Goal: Entertainment & Leisure: Browse casually

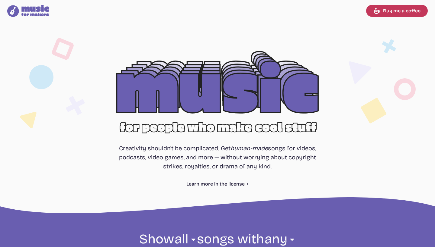
select select "most popular"
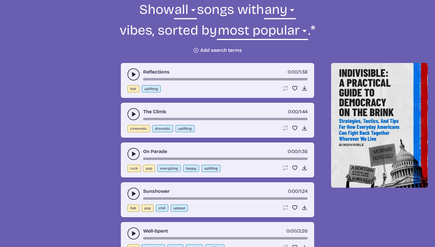
scroll to position [232, 0]
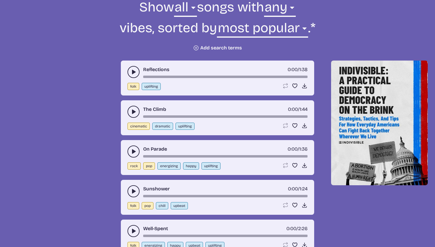
click at [130, 69] on icon "play-pause toggle" at bounding box center [133, 72] width 6 height 6
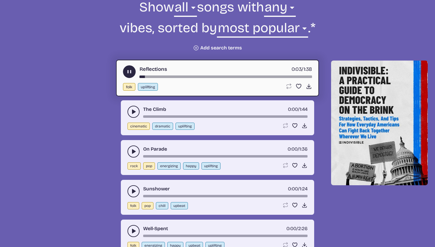
click at [130, 108] on button "play-pause toggle" at bounding box center [133, 112] width 12 height 12
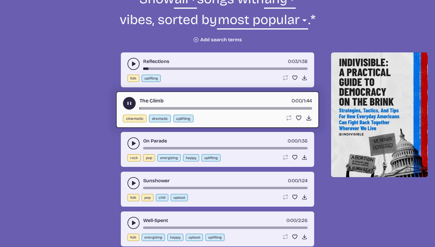
scroll to position [243, 0]
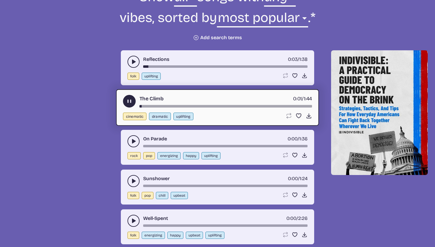
click at [128, 137] on div "On Parade 0:00 / 1:36" at bounding box center [217, 142] width 180 height 12
click at [132, 142] on use "play-pause toggle" at bounding box center [133, 142] width 6 height 6
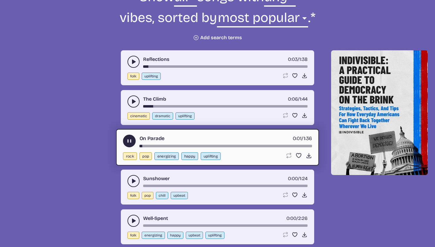
click at [128, 179] on button "play-pause toggle" at bounding box center [133, 181] width 12 height 12
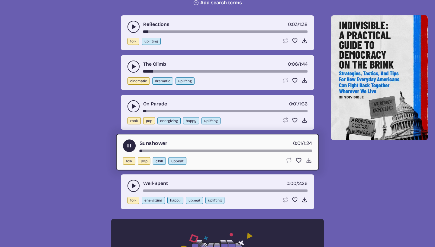
click at [128, 184] on button "play-pause toggle" at bounding box center [133, 186] width 12 height 12
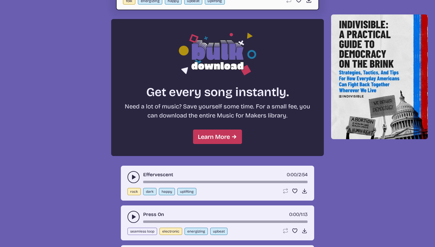
scroll to position [479, 0]
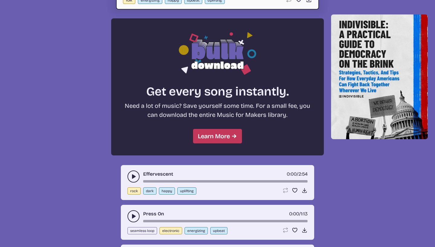
click at [128, 175] on button "play-pause toggle" at bounding box center [133, 177] width 12 height 12
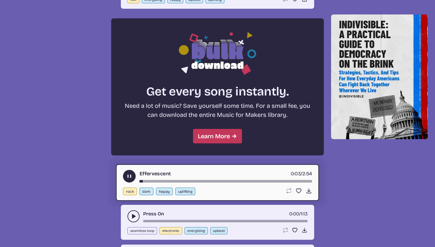
click at [129, 214] on button "play-pause toggle" at bounding box center [133, 217] width 12 height 12
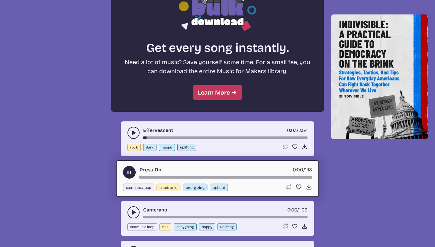
scroll to position [523, 0]
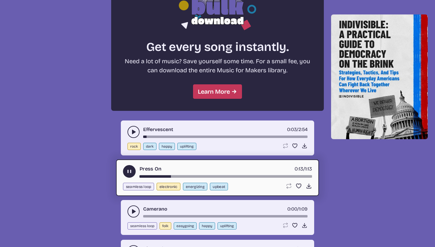
click at [131, 209] on icon "play-pause toggle" at bounding box center [133, 212] width 6 height 6
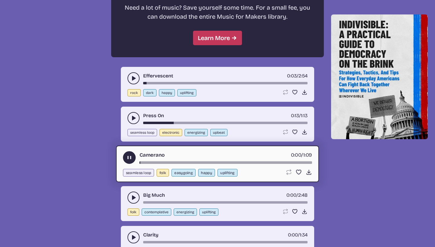
scroll to position [578, 0]
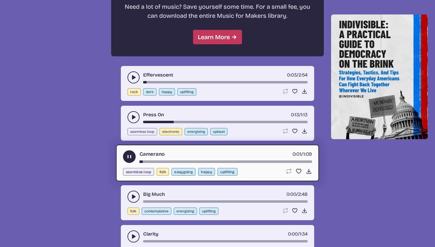
click at [131, 197] on icon "play-pause toggle" at bounding box center [133, 197] width 6 height 6
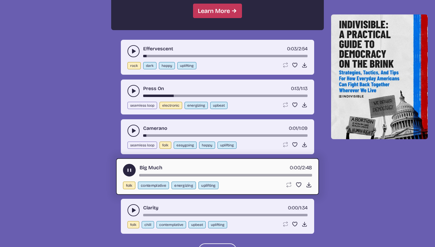
scroll to position [607, 0]
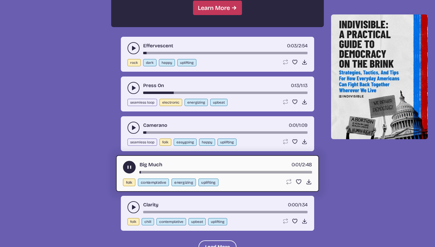
click at [131, 207] on icon "play-pause toggle" at bounding box center [133, 208] width 6 height 6
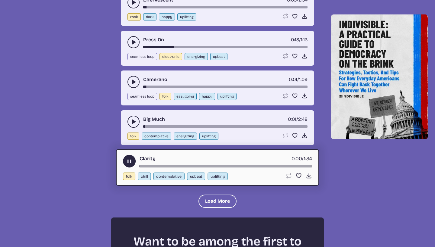
scroll to position [660, 0]
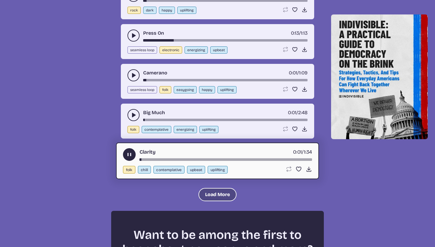
click at [201, 193] on button "Load More" at bounding box center [217, 194] width 38 height 13
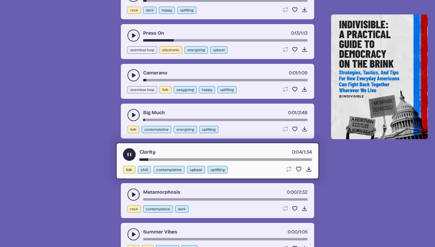
click at [130, 192] on icon "play-pause toggle" at bounding box center [133, 195] width 6 height 6
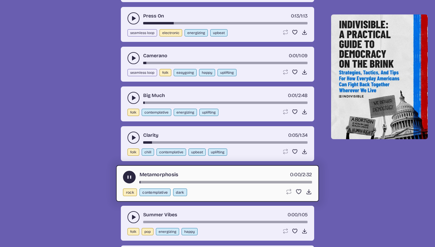
scroll to position [678, 0]
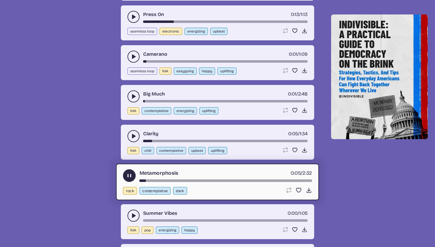
click at [161, 179] on div "Metamorphosis 0:05 / 2:32" at bounding box center [217, 176] width 189 height 13
drag, startPoint x: 145, startPoint y: 179, endPoint x: 161, endPoint y: 179, distance: 16.3
click at [161, 179] on div "Metamorphosis 0:07 / 2:32" at bounding box center [217, 176] width 189 height 13
click at [130, 214] on button "play-pause toggle" at bounding box center [133, 216] width 12 height 12
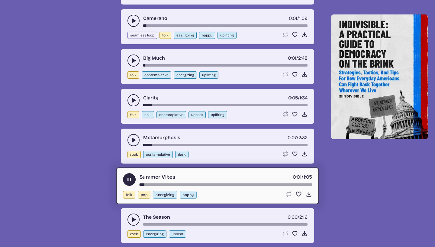
scroll to position [716, 0]
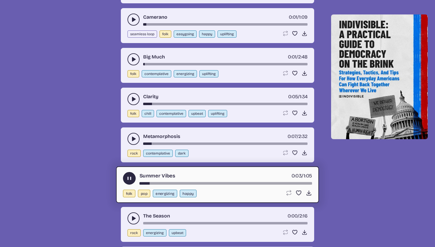
click at [130, 216] on button "play-pause toggle" at bounding box center [133, 219] width 12 height 12
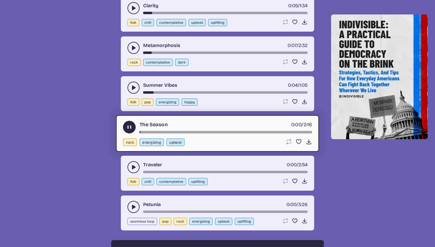
scroll to position [816, 0]
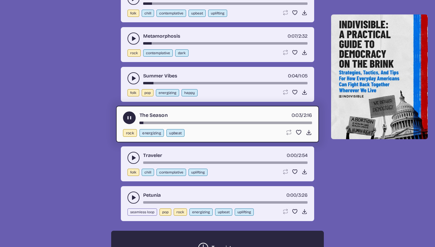
click at [131, 156] on icon "play-pause toggle" at bounding box center [133, 158] width 6 height 6
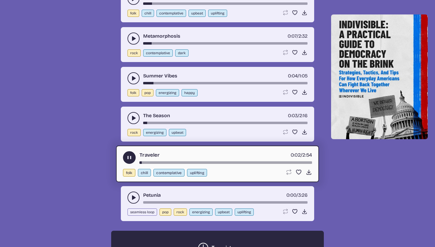
click at [131, 195] on button "play-pause toggle" at bounding box center [133, 198] width 12 height 12
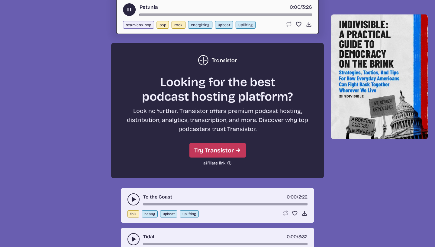
scroll to position [1052, 0]
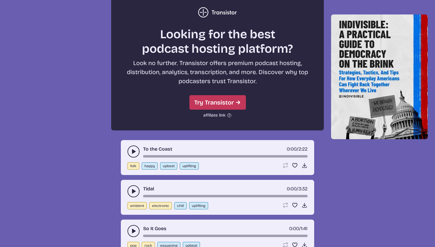
click at [133, 152] on use "play-pause toggle" at bounding box center [133, 152] width 6 height 6
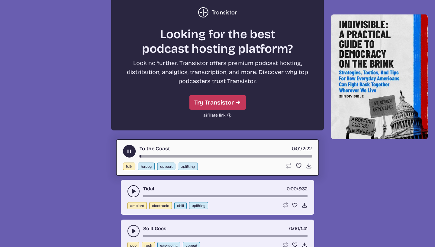
click at [128, 189] on button "play-pause toggle" at bounding box center [133, 192] width 12 height 12
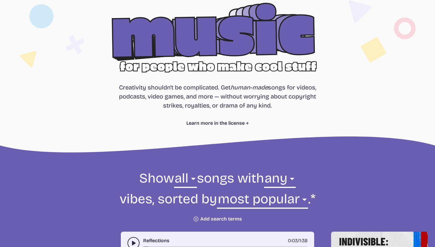
scroll to position [78, 0]
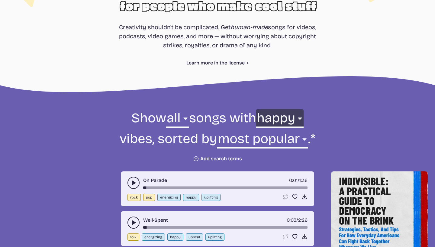
scroll to position [125, 0]
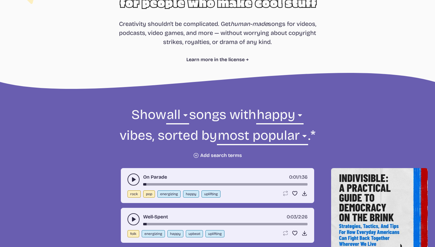
click at [133, 178] on icon "play-pause toggle" at bounding box center [133, 180] width 6 height 6
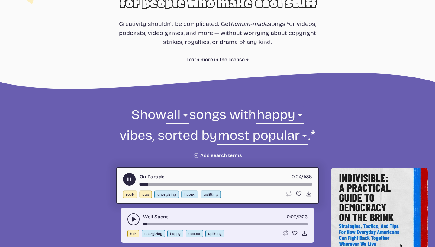
click at [132, 219] on icon "play-pause toggle" at bounding box center [133, 220] width 6 height 6
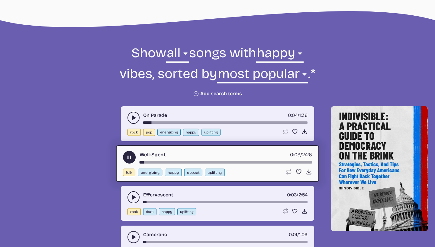
scroll to position [187, 0]
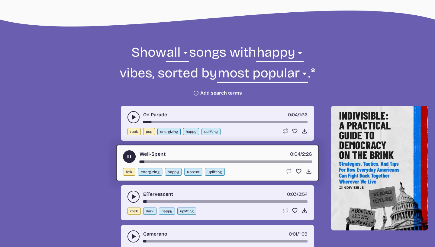
click at [130, 201] on button "play-pause toggle" at bounding box center [133, 197] width 12 height 12
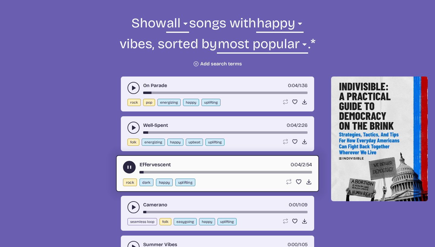
scroll to position [217, 0]
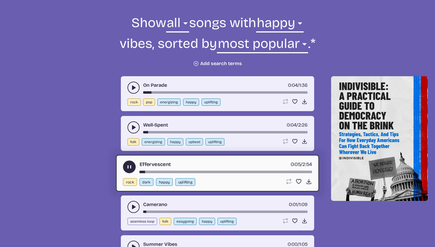
click at [131, 204] on button "play-pause toggle" at bounding box center [133, 207] width 12 height 12
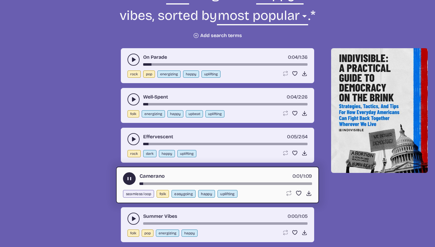
scroll to position [250, 0]
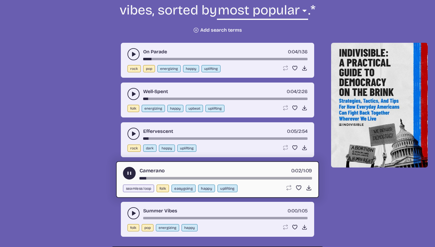
click at [131, 210] on button "play-pause toggle" at bounding box center [133, 214] width 12 height 12
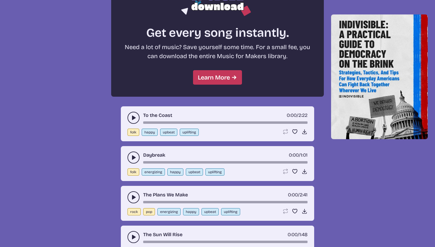
scroll to position [538, 0]
click at [132, 119] on use "play-pause toggle" at bounding box center [133, 118] width 6 height 6
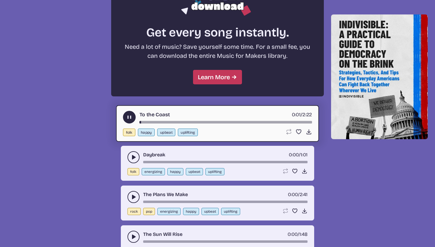
click at [130, 193] on button "play-pause toggle" at bounding box center [133, 197] width 12 height 12
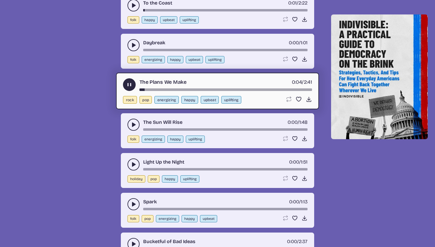
scroll to position [652, 0]
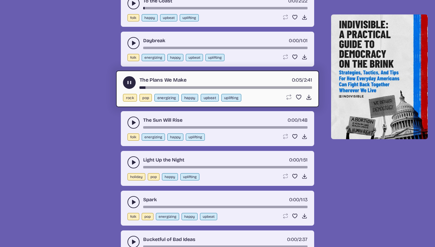
click at [131, 165] on icon "play-pause toggle" at bounding box center [133, 163] width 6 height 6
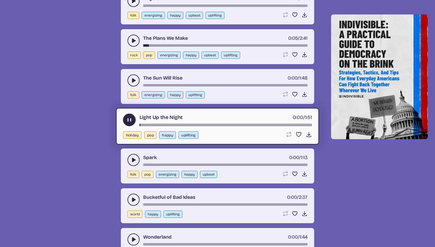
scroll to position [696, 0]
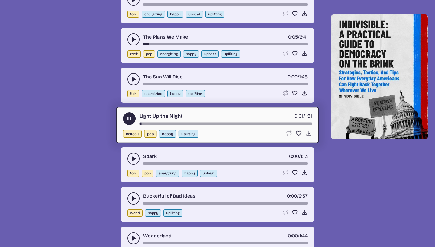
click at [131, 189] on div "Bucketful of Bad Ideas 0:00 / 2:37 world happy uplifting Loop song Loop this so…" at bounding box center [217, 204] width 193 height 35
click at [132, 193] on div "Bucketful of Bad Ideas 0:00 / 2:37 world happy uplifting Loop song Loop this so…" at bounding box center [217, 204] width 193 height 35
click at [132, 195] on button "play-pause toggle" at bounding box center [133, 199] width 12 height 12
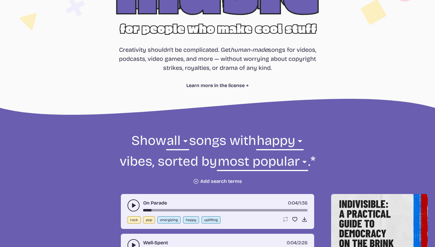
scroll to position [102, 0]
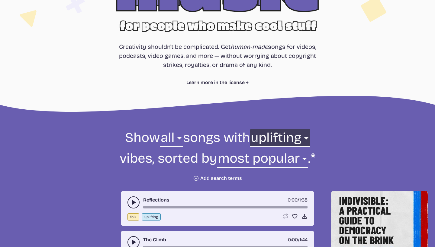
select select "upbeat"
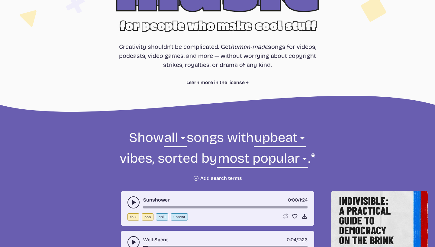
click at [130, 202] on button "play-pause toggle" at bounding box center [133, 203] width 12 height 12
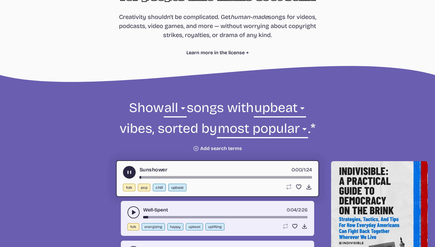
scroll to position [133, 0]
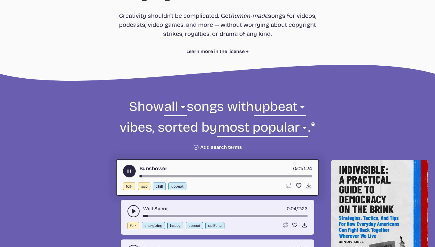
click at [160, 176] on div "song-time-bar" at bounding box center [225, 176] width 172 height 2
click at [180, 177] on div "song-time-bar" at bounding box center [225, 176] width 172 height 2
click at [110, 106] on form "Show all ambient cinematic electronic folk holiday jazz pop rock world all song…" at bounding box center [217, 124] width 328 height 53
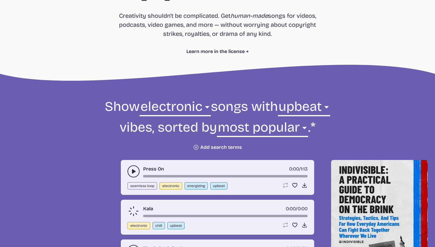
click at [130, 170] on icon "play-pause toggle" at bounding box center [133, 172] width 6 height 6
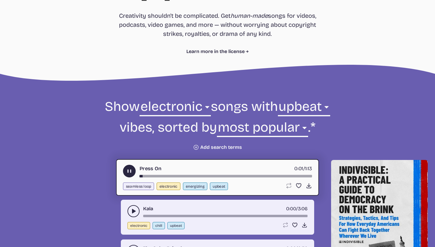
click at [130, 212] on icon "play-pause toggle" at bounding box center [133, 212] width 6 height 6
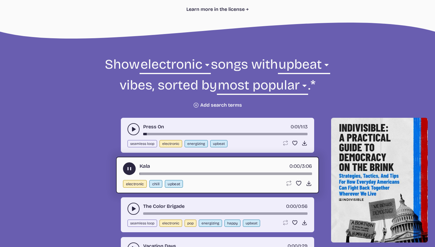
scroll to position [182, 0]
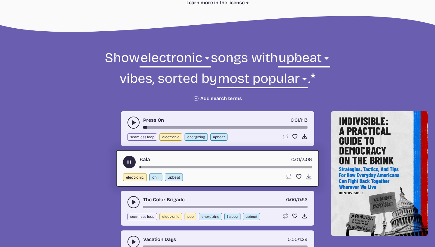
click at [130, 201] on button "play-pause toggle" at bounding box center [133, 202] width 12 height 12
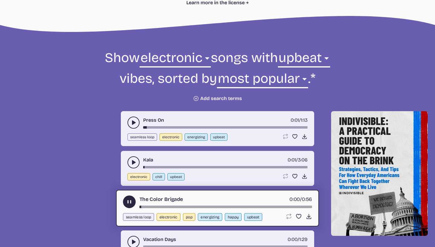
click at [159, 204] on div "The Color Brigade 0:00 / 0:56" at bounding box center [217, 202] width 189 height 13
click at [160, 205] on div "The Color Brigade 0:01 / 0:56" at bounding box center [217, 202] width 189 height 13
click at [154, 207] on div "song-time-bar" at bounding box center [225, 207] width 172 height 2
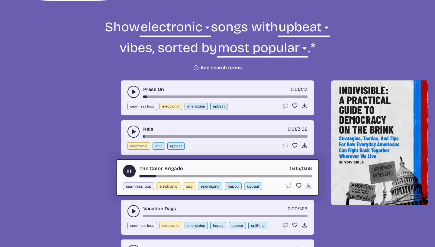
scroll to position [216, 0]
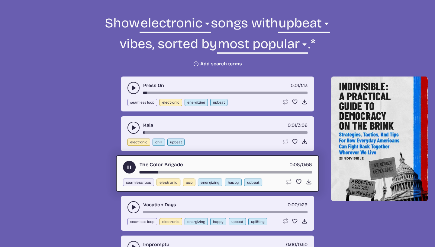
click at [136, 207] on icon "play-pause toggle" at bounding box center [133, 208] width 6 height 6
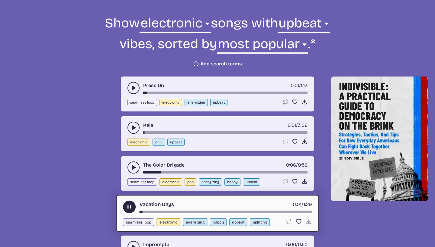
click at [154, 212] on div "song-time-bar" at bounding box center [225, 212] width 172 height 2
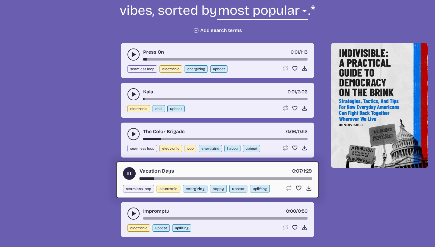
scroll to position [263, 0]
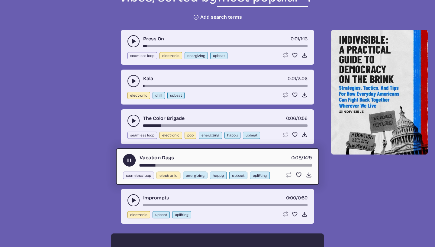
click at [134, 202] on use "play-pause toggle" at bounding box center [133, 201] width 6 height 6
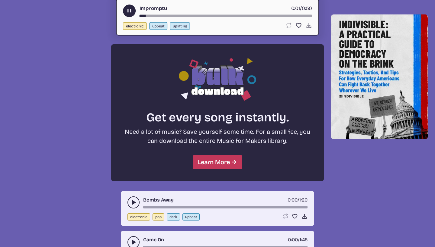
scroll to position [471, 0]
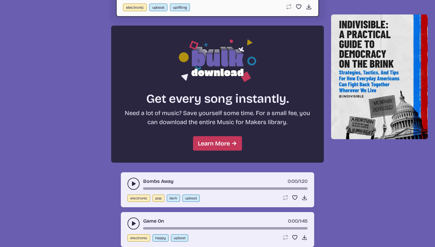
click at [130, 181] on button "play-pause toggle" at bounding box center [133, 184] width 12 height 12
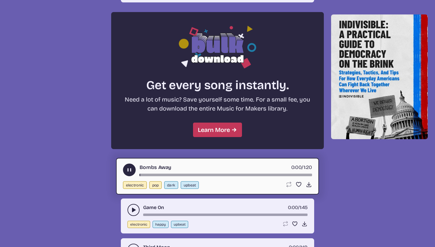
scroll to position [486, 0]
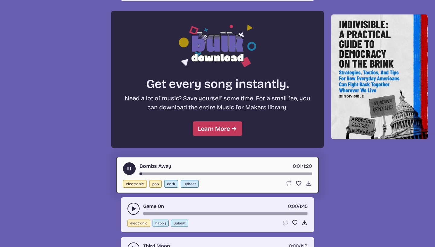
click at [157, 171] on div "Bombs Away 0:01 / 1:20" at bounding box center [217, 169] width 189 height 13
click at [165, 173] on div "song-time-bar" at bounding box center [225, 174] width 172 height 2
click at [131, 207] on icon "play-pause toggle" at bounding box center [133, 209] width 6 height 6
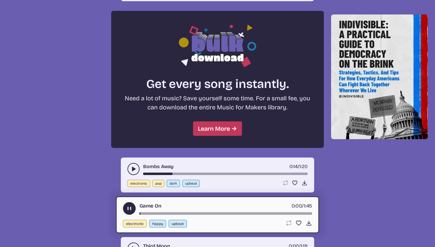
click at [152, 212] on div "Game On 0:00 / 1:45" at bounding box center [217, 209] width 189 height 13
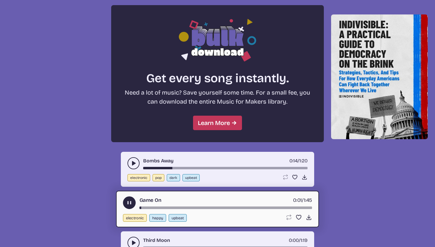
scroll to position [492, 0]
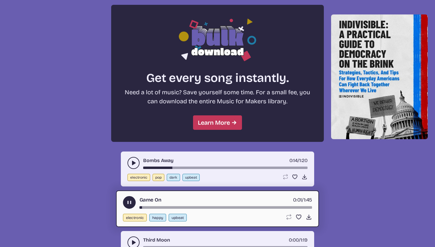
click at [154, 208] on div "song-time-bar" at bounding box center [225, 208] width 172 height 2
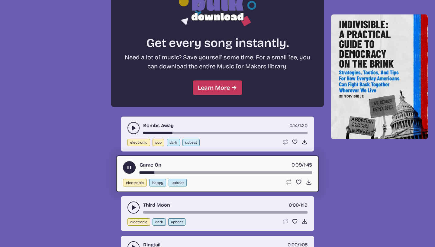
scroll to position [531, 0]
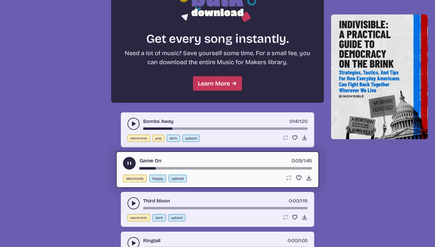
click at [135, 203] on use "play-pause toggle" at bounding box center [133, 204] width 6 height 6
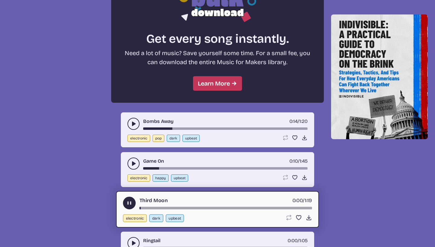
click at [149, 204] on link "Third Moon" at bounding box center [153, 201] width 28 height 8
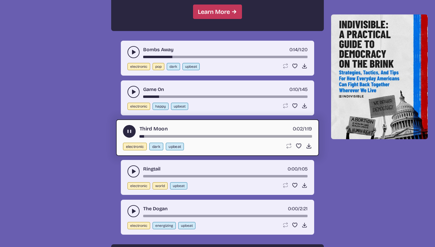
scroll to position [611, 0]
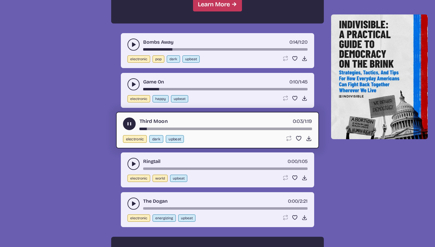
click at [178, 129] on div "song-time-bar" at bounding box center [225, 129] width 172 height 2
click at [132, 161] on icon "play-pause toggle" at bounding box center [133, 164] width 6 height 6
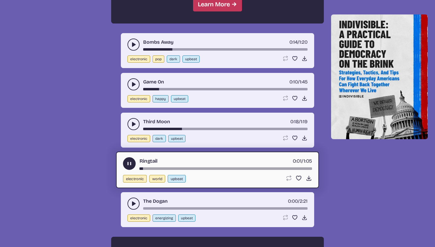
click at [161, 166] on div "Ringtail 0:01 / 1:05" at bounding box center [217, 164] width 189 height 13
click at [172, 168] on div "song-time-bar" at bounding box center [225, 169] width 172 height 2
click at [133, 201] on icon "play-pause toggle" at bounding box center [133, 204] width 6 height 6
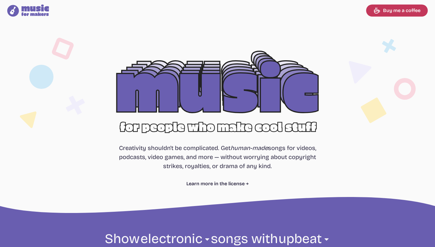
scroll to position [91, 0]
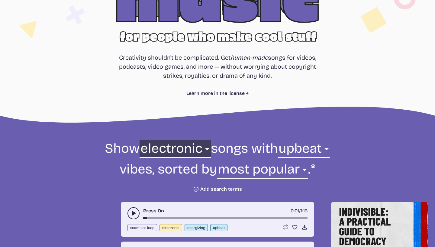
select select "pop"
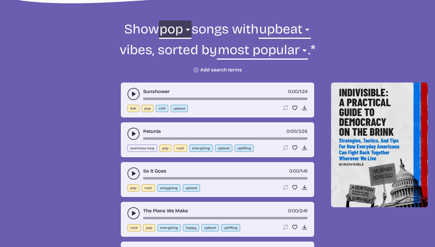
scroll to position [256, 0]
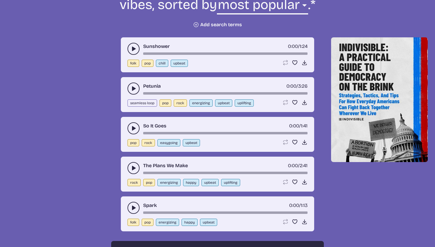
click at [132, 129] on icon "play-pause toggle" at bounding box center [133, 129] width 6 height 6
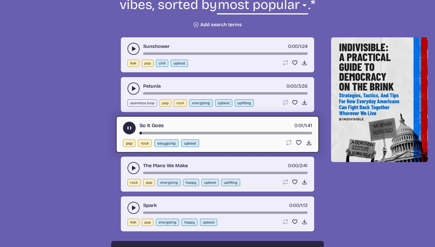
click at [162, 131] on div "So It Goes 0:01 / 1:41" at bounding box center [217, 128] width 189 height 13
click at [167, 132] on div "song-time-bar" at bounding box center [225, 133] width 172 height 2
click at [130, 168] on button "play-pause toggle" at bounding box center [133, 168] width 12 height 12
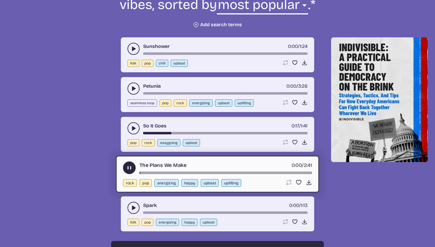
click at [173, 169] on link "The Plans We Make" at bounding box center [162, 166] width 47 height 8
click at [180, 171] on div "The Plans We Make 0:01 / 2:41" at bounding box center [217, 168] width 189 height 13
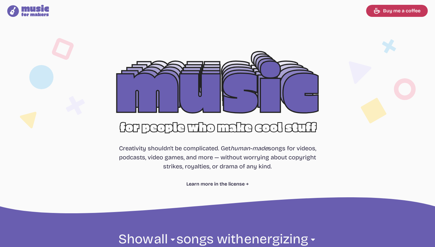
select select "energizing"
select select "most popular"
